Goal: Complete application form: Complete application form

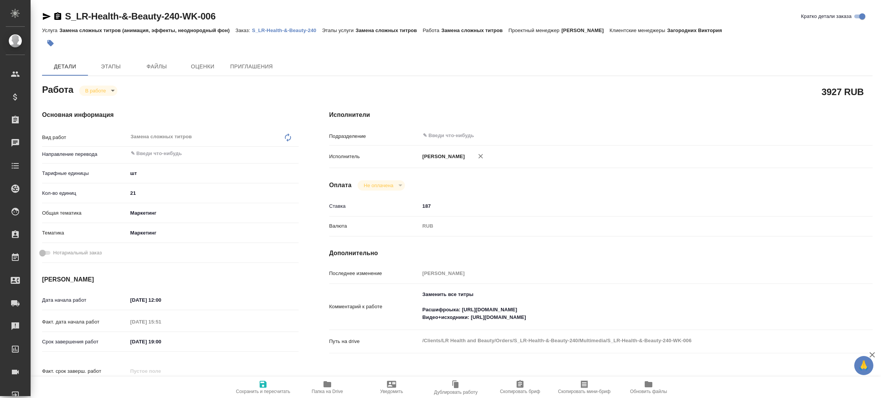
type textarea "x"
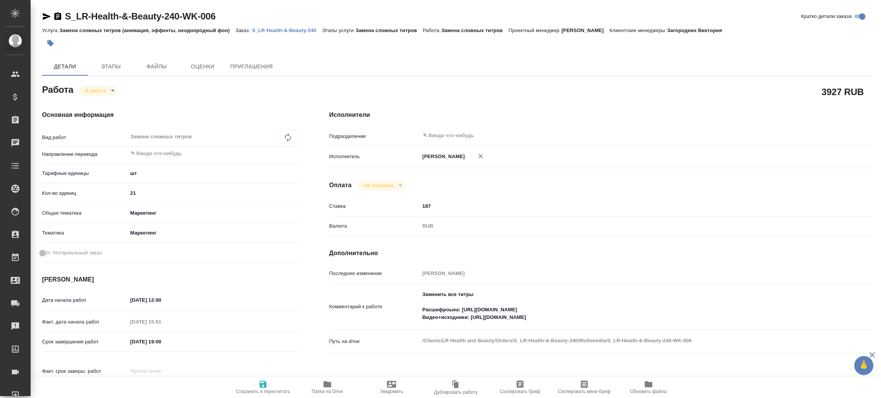
type textarea "x"
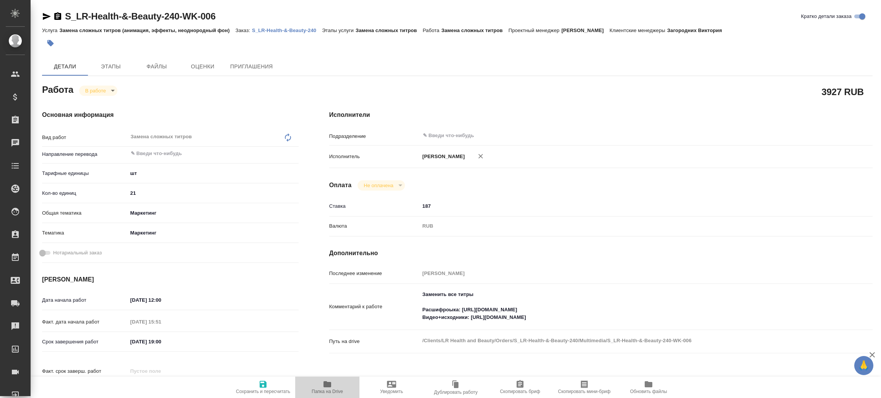
click at [327, 387] on icon "button" at bounding box center [328, 385] width 8 height 6
type textarea "x"
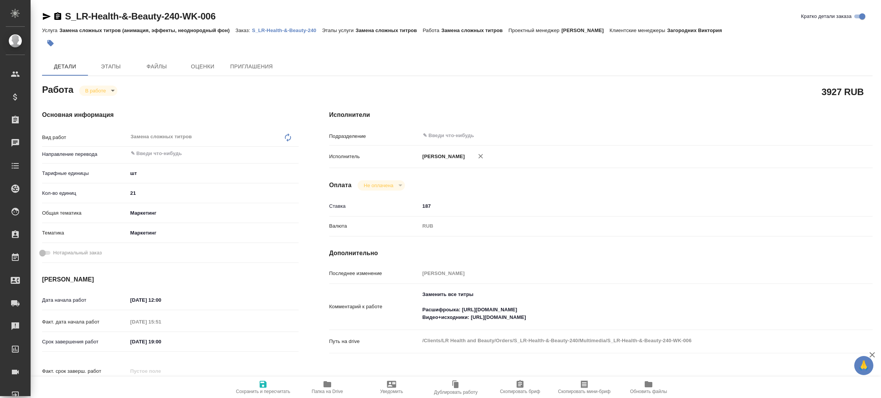
type textarea "x"
click at [269, 25] on div "S_LR-Health-&-Beauty-240-WK-006 Кратко детали заказа" at bounding box center [457, 17] width 831 height 15
click at [269, 28] on p "S_LR-Health-&-Beauty-240" at bounding box center [287, 31] width 70 height 6
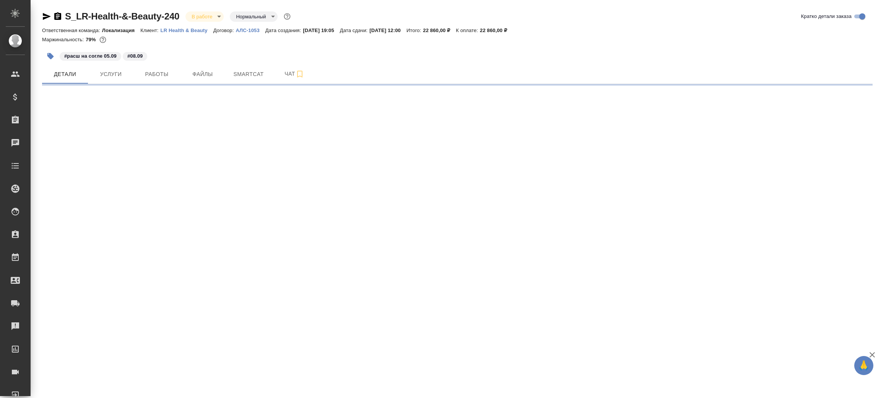
select select "RU"
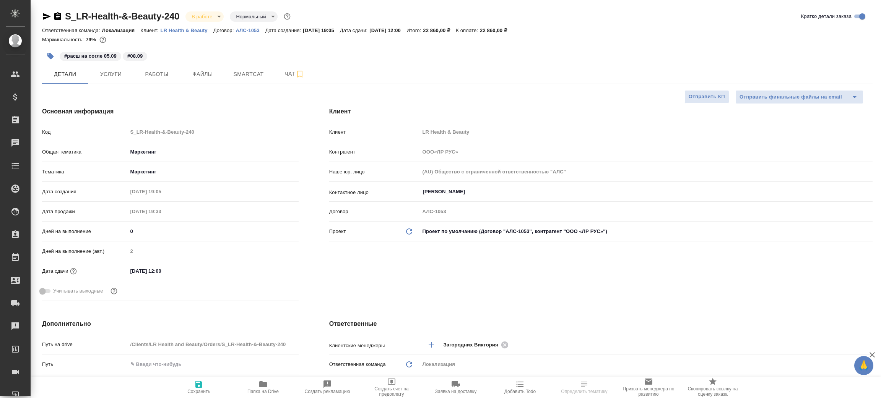
type textarea "x"
type input "[PERSON_NAME]"
type input "Сеитов Павел"
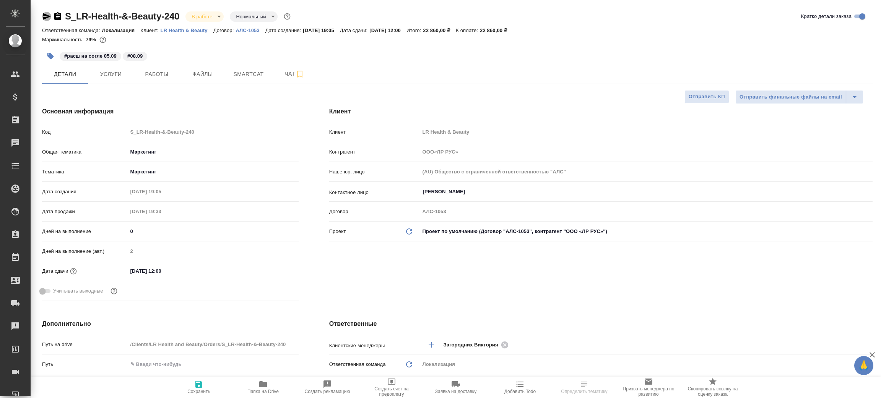
click at [46, 15] on icon "button" at bounding box center [47, 16] width 8 height 7
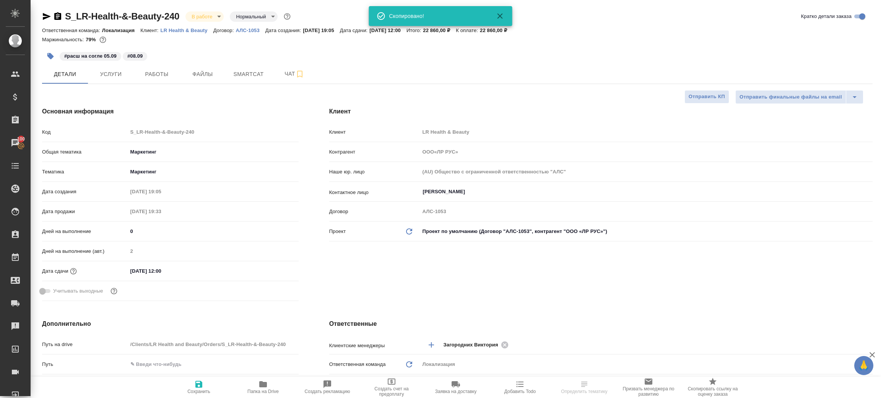
select select "RU"
type textarea "x"
type input "ООО«ЛР РУС»"
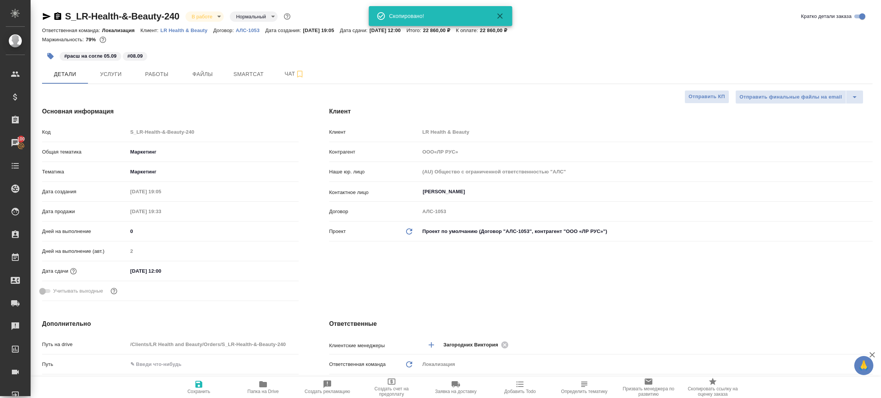
type textarea "x"
type input "ООО«ЛР РУС»"
type textarea "x"
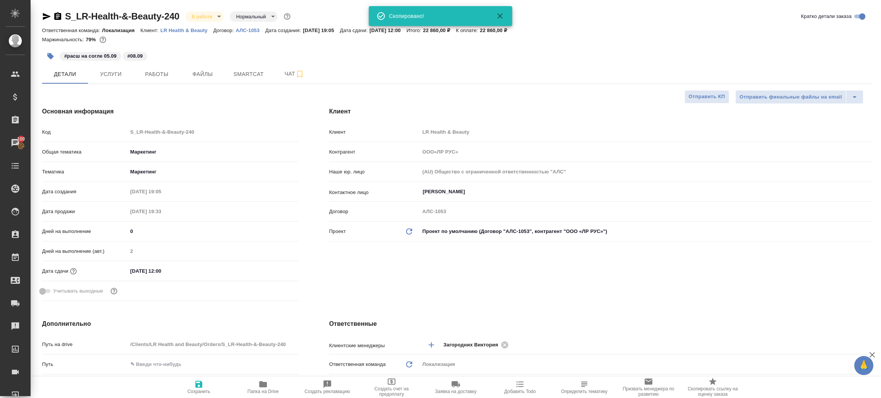
type textarea "x"
type input "ООО«ЛР РУС»"
type textarea "x"
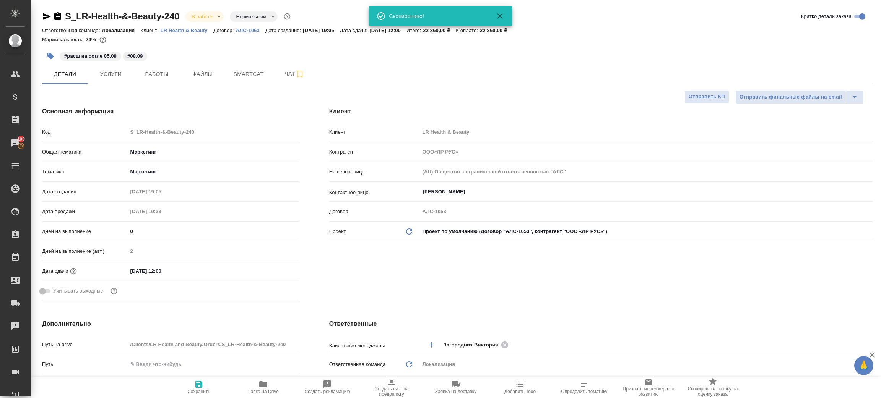
type textarea "x"
